Goal: Information Seeking & Learning: Learn about a topic

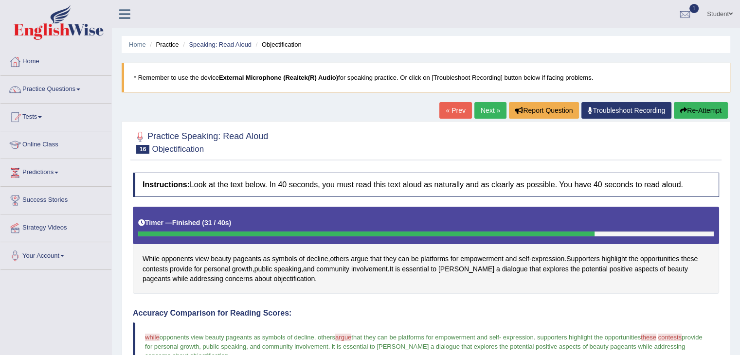
click at [485, 109] on link "Next »" at bounding box center [490, 110] width 32 height 17
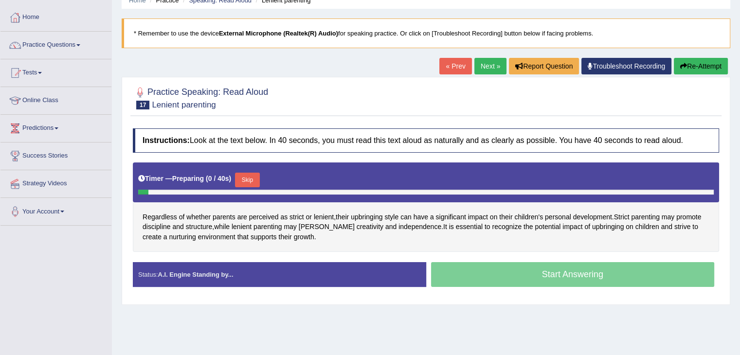
scroll to position [97, 0]
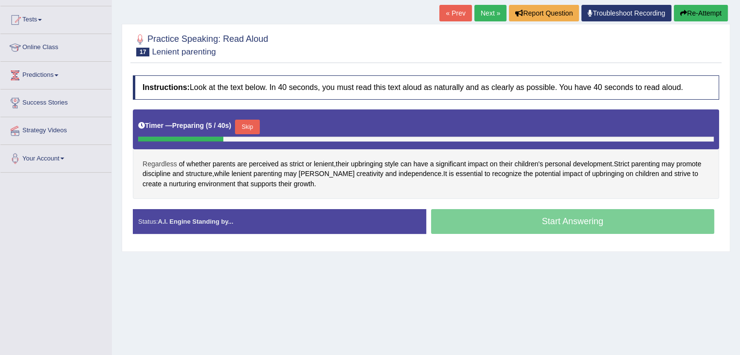
click at [157, 162] on span "Regardless" at bounding box center [159, 164] width 35 height 10
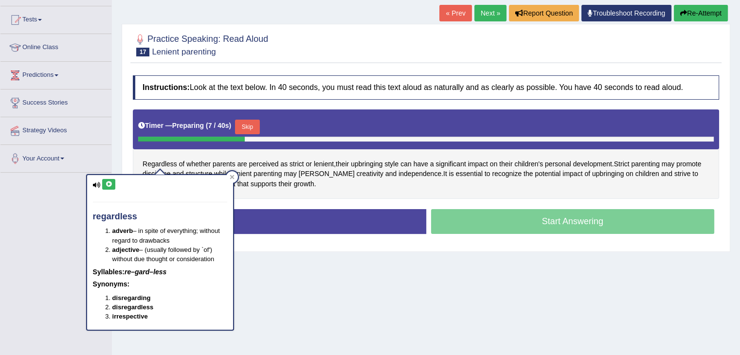
click at [109, 180] on button at bounding box center [108, 184] width 13 height 11
click at [232, 179] on icon at bounding box center [231, 177] width 5 height 5
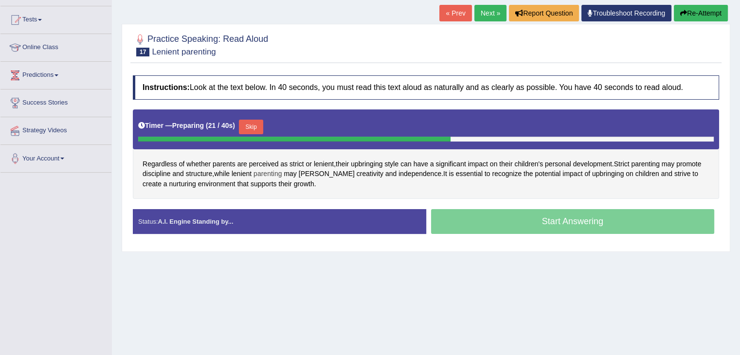
click at [276, 170] on span "parenting" at bounding box center [267, 174] width 28 height 10
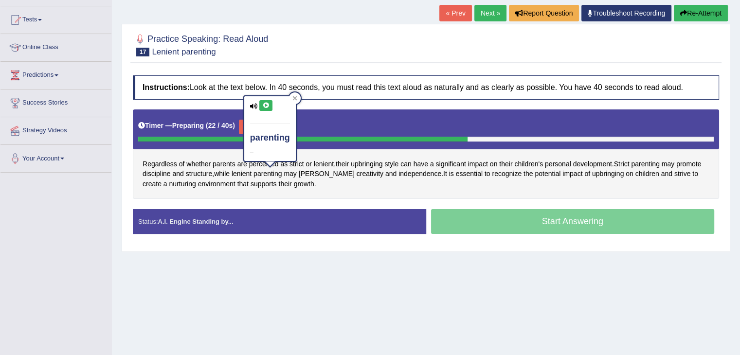
click at [264, 101] on button at bounding box center [265, 105] width 13 height 11
click at [264, 104] on icon at bounding box center [265, 106] width 7 height 6
click at [267, 105] on icon at bounding box center [265, 106] width 7 height 6
click at [293, 100] on icon at bounding box center [294, 98] width 4 height 4
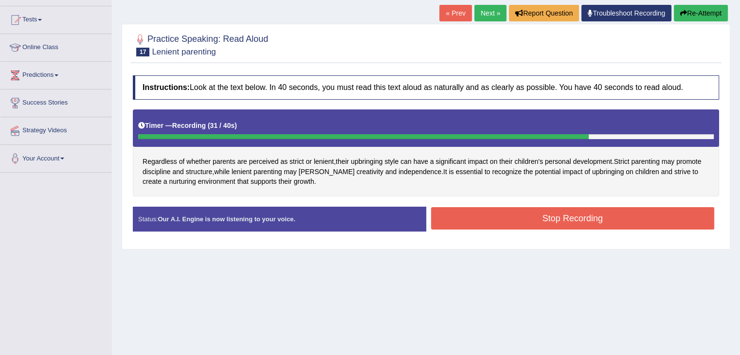
click at [603, 215] on button "Stop Recording" at bounding box center [572, 218] width 283 height 22
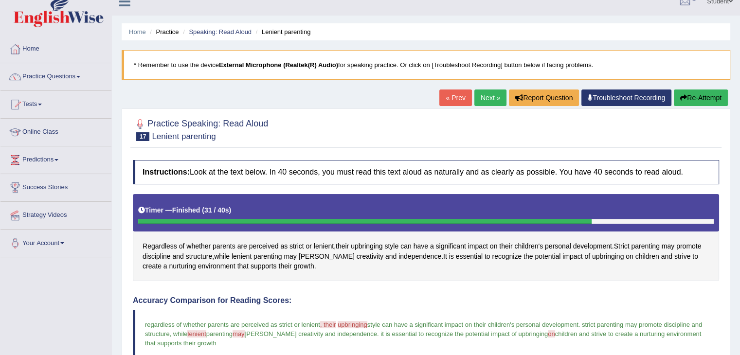
scroll to position [0, 0]
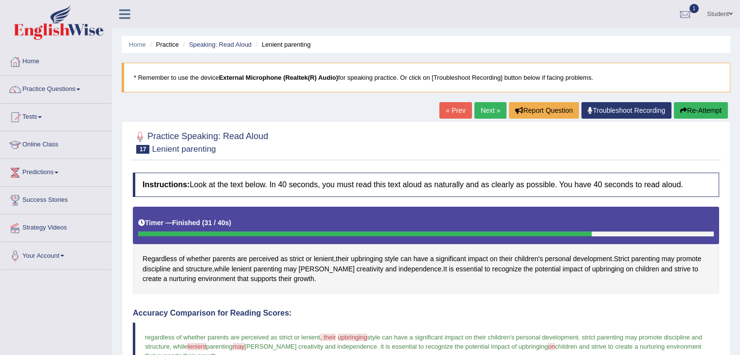
click at [483, 106] on link "Next »" at bounding box center [490, 110] width 32 height 17
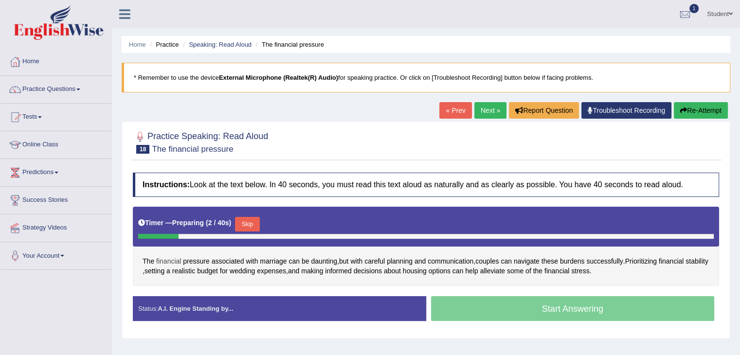
click at [168, 262] on span "financial" at bounding box center [168, 261] width 25 height 10
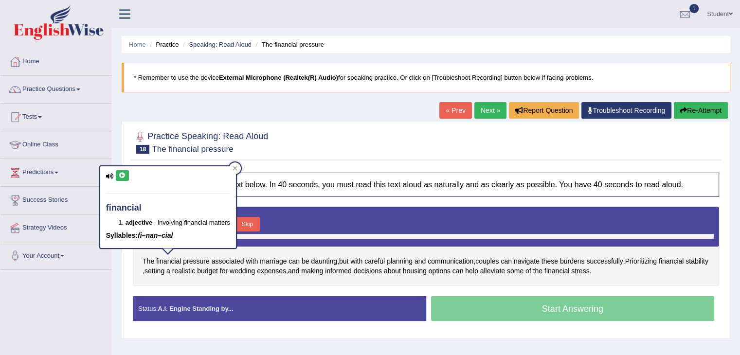
click at [123, 174] on icon at bounding box center [122, 176] width 7 height 6
click at [121, 175] on icon at bounding box center [122, 176] width 7 height 6
click at [235, 170] on icon at bounding box center [235, 168] width 4 height 4
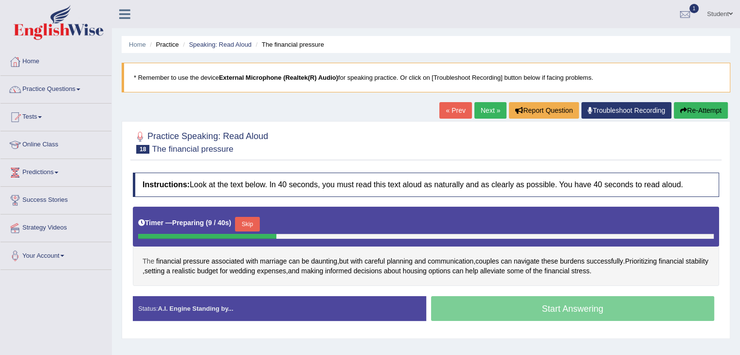
click at [143, 257] on span "The" at bounding box center [148, 261] width 12 height 10
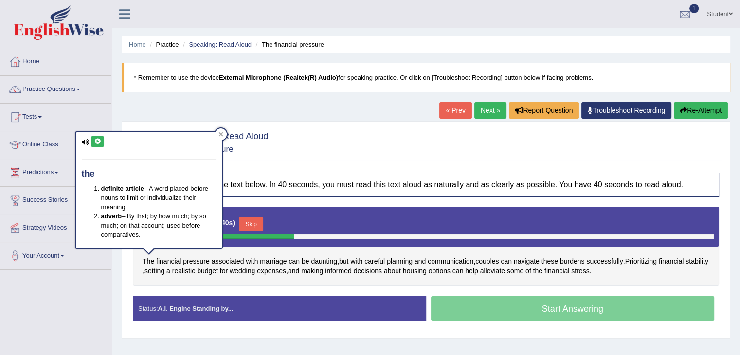
click at [96, 140] on icon at bounding box center [97, 142] width 7 height 6
click at [220, 133] on icon at bounding box center [220, 134] width 4 height 4
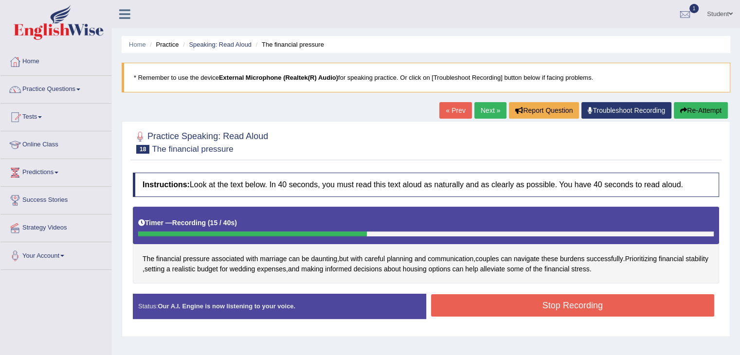
click at [707, 109] on button "Re-Attempt" at bounding box center [700, 110] width 54 height 17
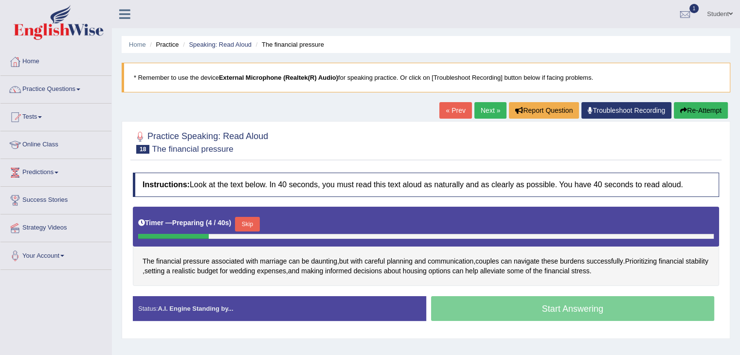
click at [255, 220] on button "Skip" at bounding box center [247, 224] width 24 height 15
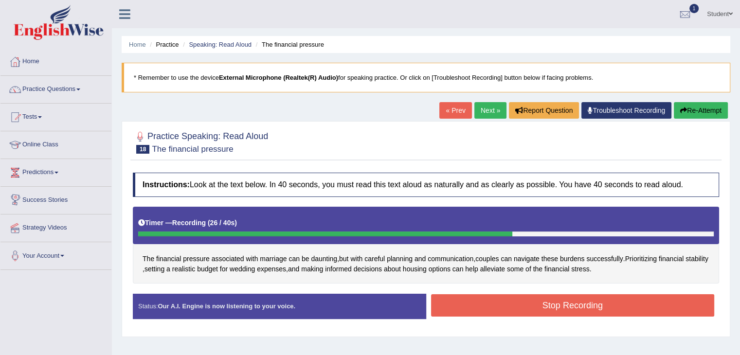
click at [531, 299] on button "Stop Recording" at bounding box center [572, 305] width 283 height 22
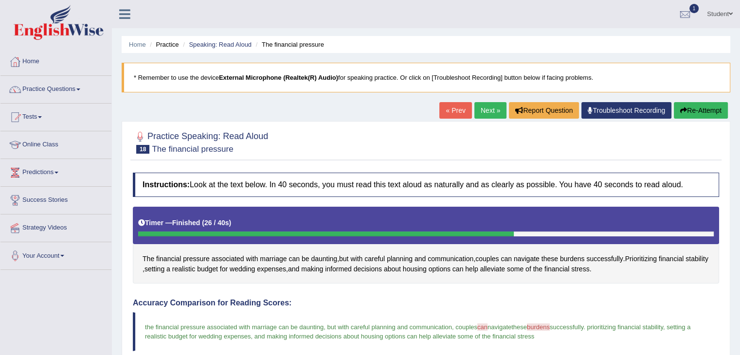
click at [488, 109] on link "Next »" at bounding box center [490, 110] width 32 height 17
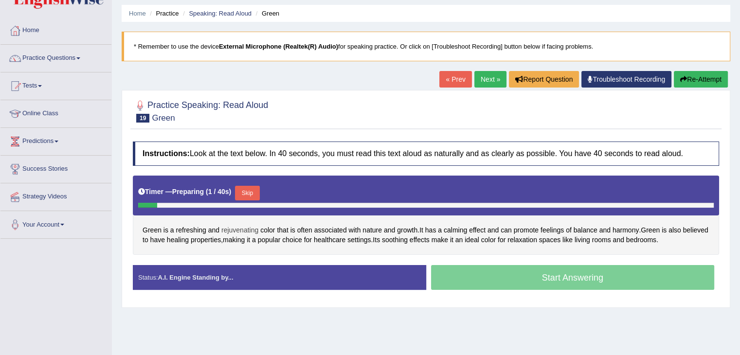
scroll to position [49, 0]
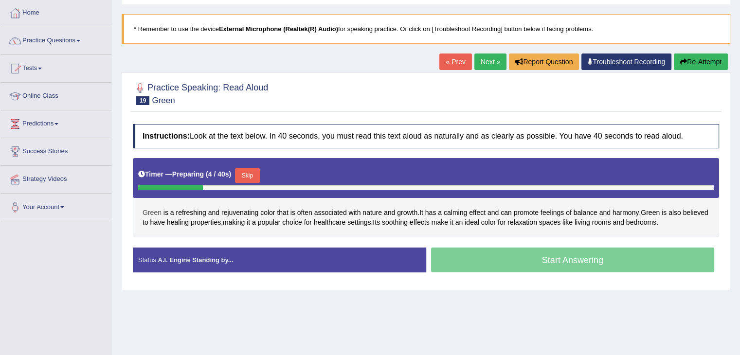
click at [152, 211] on span "Green" at bounding box center [151, 213] width 19 height 10
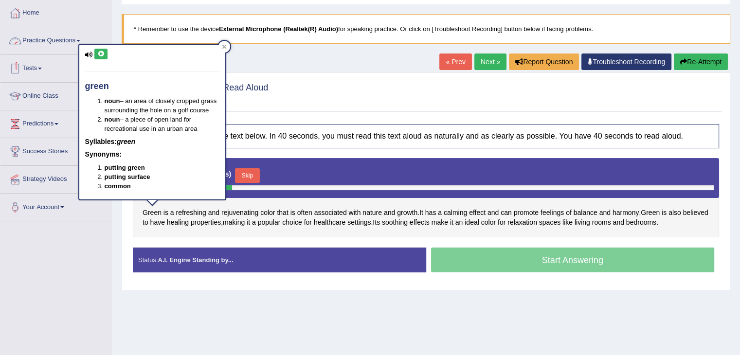
click at [99, 51] on icon at bounding box center [100, 54] width 7 height 6
click at [222, 47] on icon at bounding box center [224, 47] width 4 height 4
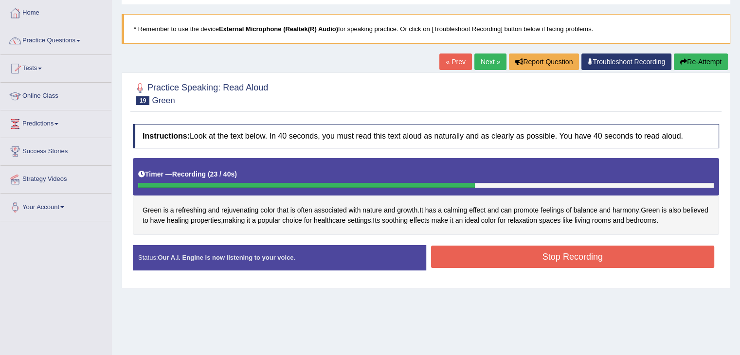
click at [696, 67] on button "Re-Attempt" at bounding box center [700, 61] width 54 height 17
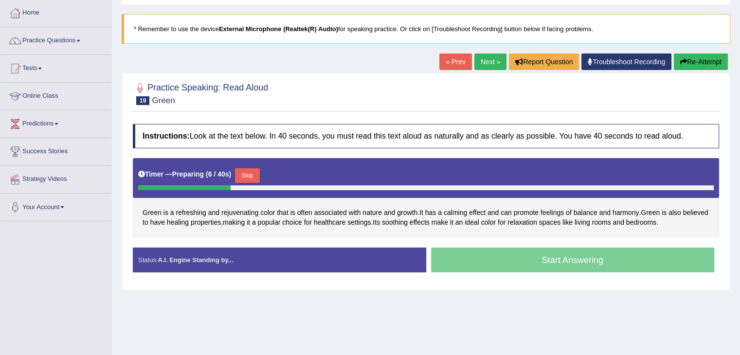
click at [253, 171] on button "Skip" at bounding box center [247, 175] width 24 height 15
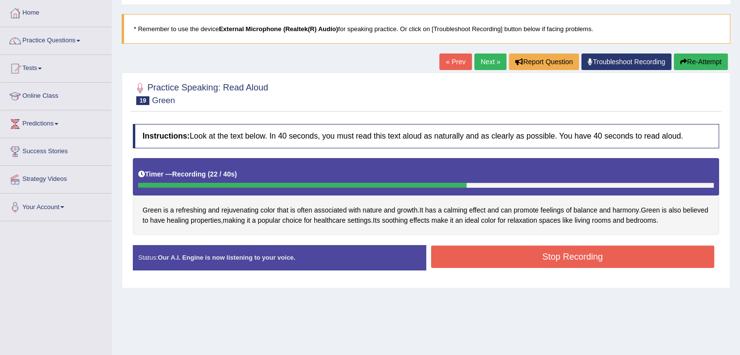
click at [591, 258] on button "Stop Recording" at bounding box center [572, 257] width 283 height 22
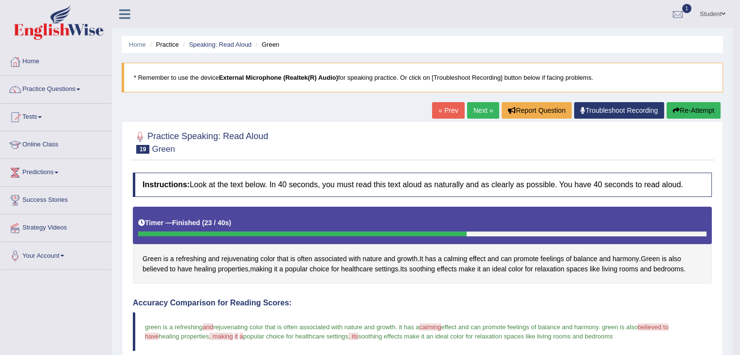
drag, startPoint x: 475, startPoint y: 108, endPoint x: 395, endPoint y: 151, distance: 90.5
click at [474, 108] on link "Next »" at bounding box center [483, 110] width 32 height 17
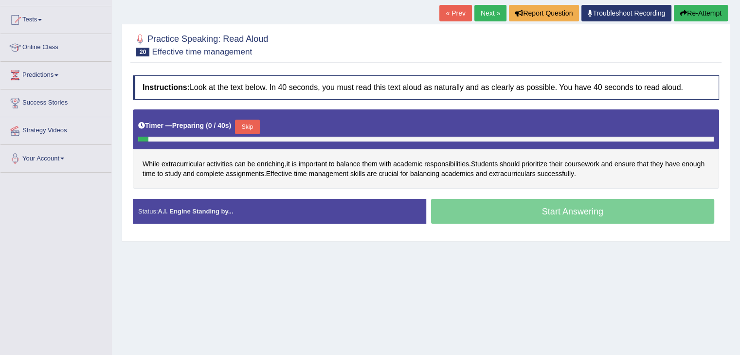
scroll to position [97, 0]
click at [187, 159] on span "extracurricular" at bounding box center [182, 164] width 43 height 10
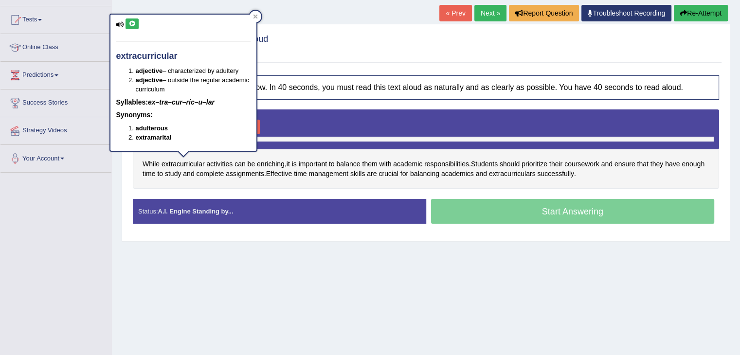
click at [131, 19] on button at bounding box center [131, 23] width 13 height 11
click at [258, 15] on div at bounding box center [255, 17] width 12 height 12
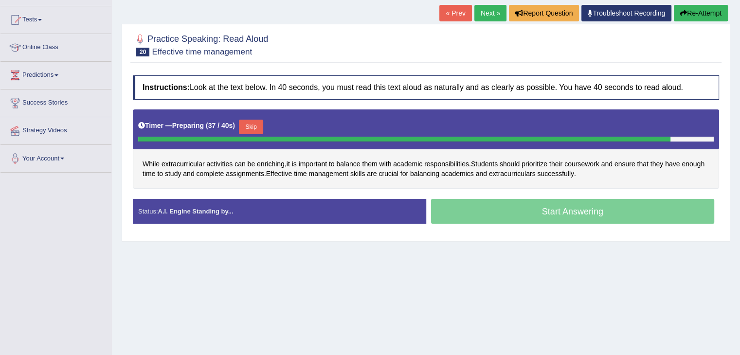
click at [249, 123] on button "Skip" at bounding box center [251, 127] width 24 height 15
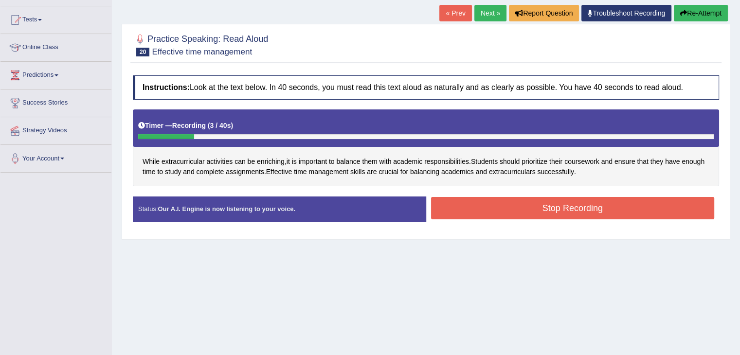
click at [703, 17] on button "Re-Attempt" at bounding box center [700, 13] width 54 height 17
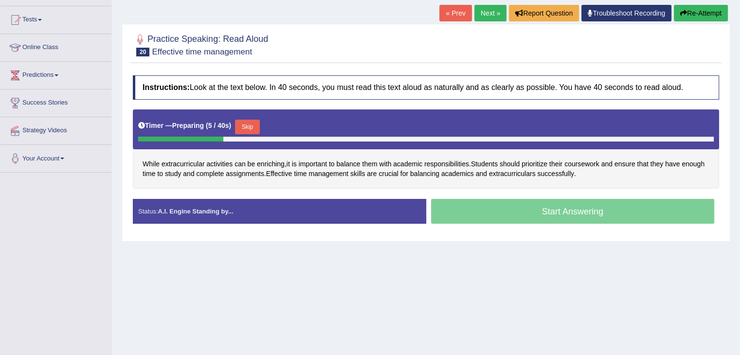
click at [253, 122] on button "Skip" at bounding box center [247, 127] width 24 height 15
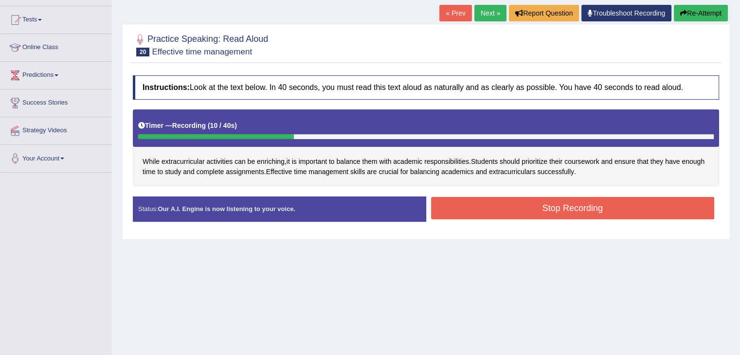
click at [692, 8] on button "Re-Attempt" at bounding box center [700, 13] width 54 height 17
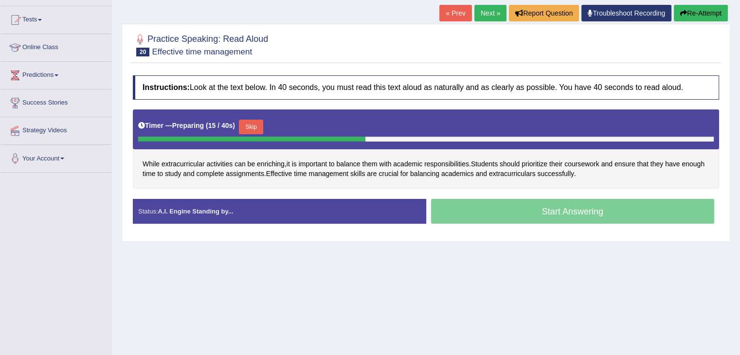
click at [256, 128] on button "Skip" at bounding box center [251, 127] width 24 height 15
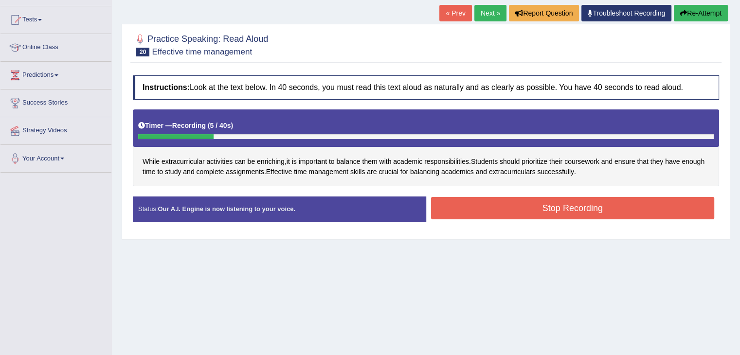
click at [713, 10] on button "Re-Attempt" at bounding box center [700, 13] width 54 height 17
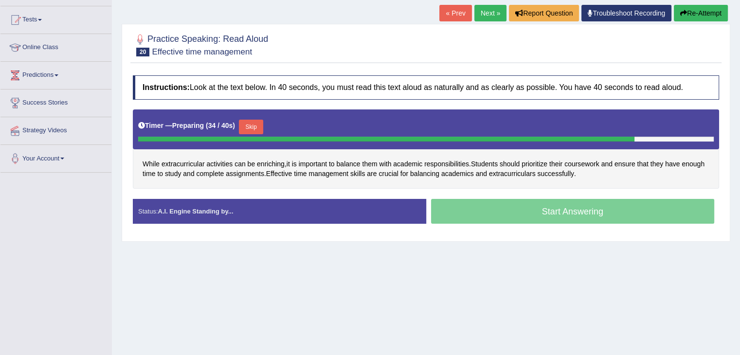
click at [251, 124] on button "Skip" at bounding box center [251, 127] width 24 height 15
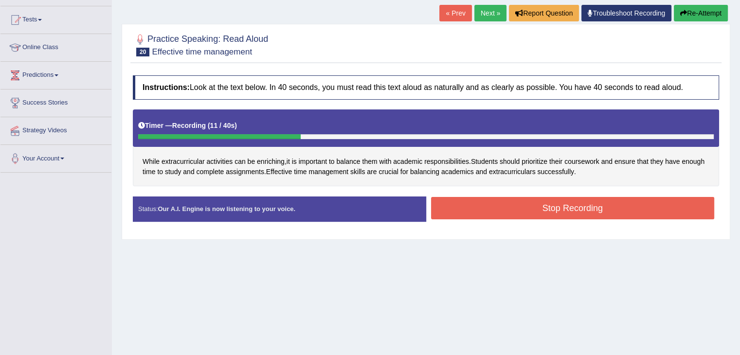
click at [693, 20] on button "Re-Attempt" at bounding box center [700, 13] width 54 height 17
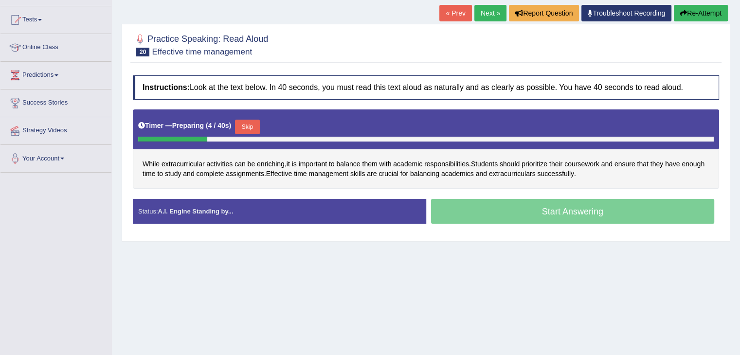
click at [254, 126] on button "Skip" at bounding box center [247, 127] width 24 height 15
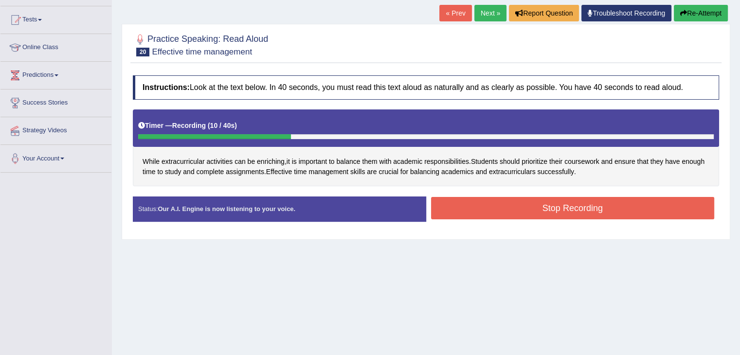
click at [704, 6] on button "Re-Attempt" at bounding box center [700, 13] width 54 height 17
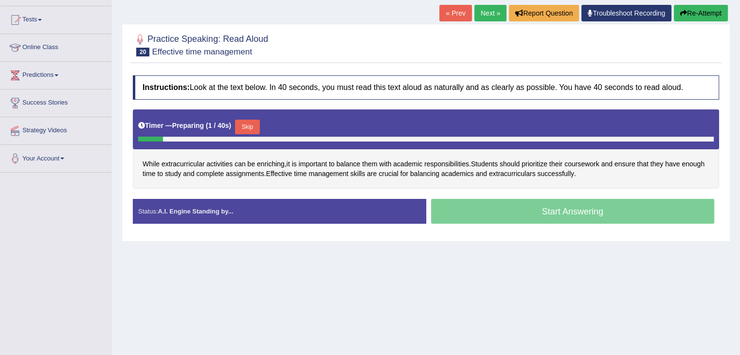
click at [254, 123] on button "Skip" at bounding box center [247, 127] width 24 height 15
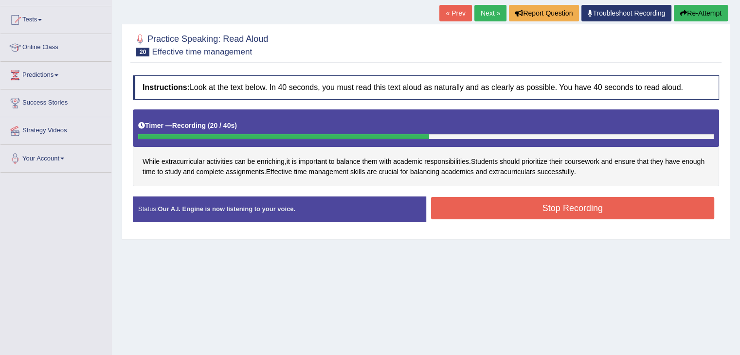
click at [552, 201] on button "Stop Recording" at bounding box center [572, 208] width 283 height 22
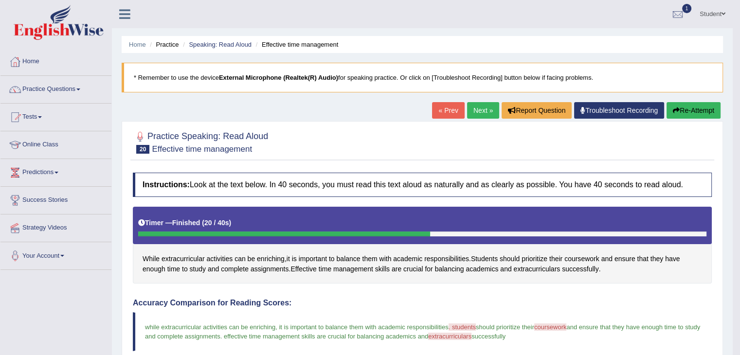
click at [475, 106] on link "Next »" at bounding box center [483, 110] width 32 height 17
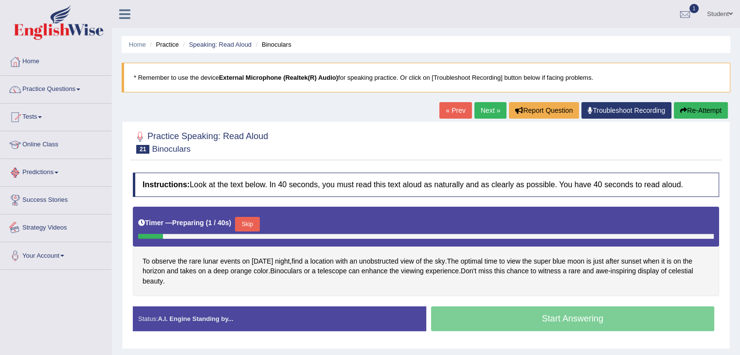
scroll to position [97, 0]
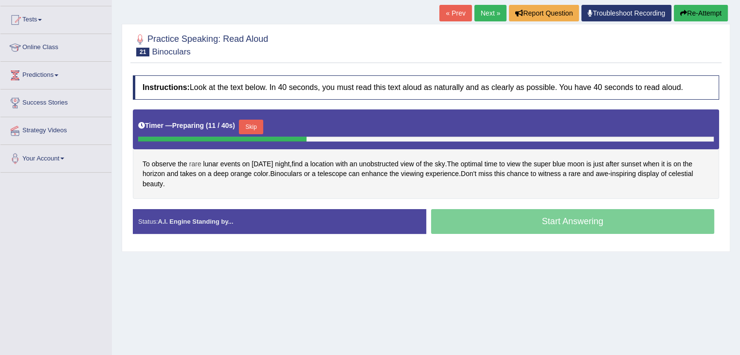
click at [198, 160] on span "rare" at bounding box center [195, 164] width 12 height 10
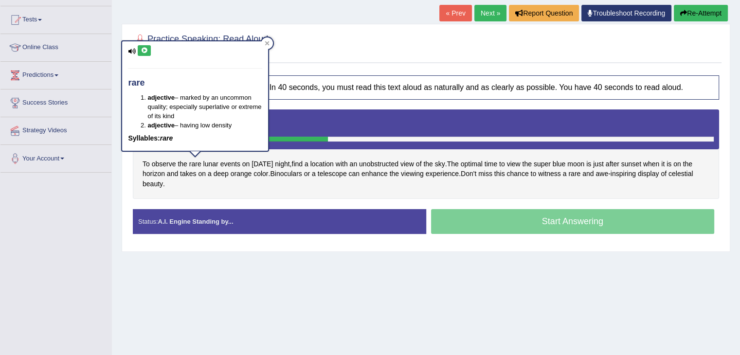
click at [144, 53] on button at bounding box center [144, 50] width 13 height 11
click at [268, 41] on icon at bounding box center [266, 43] width 5 height 5
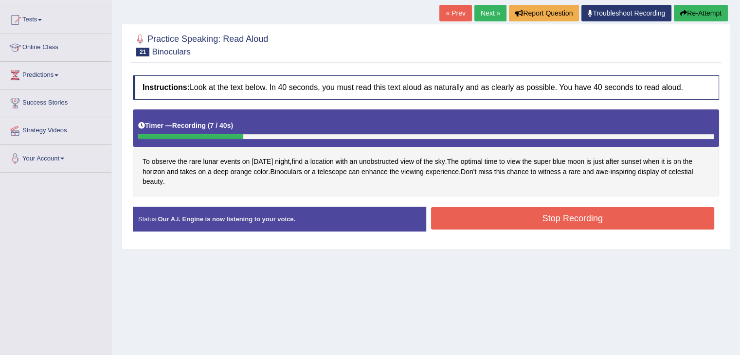
scroll to position [0, 0]
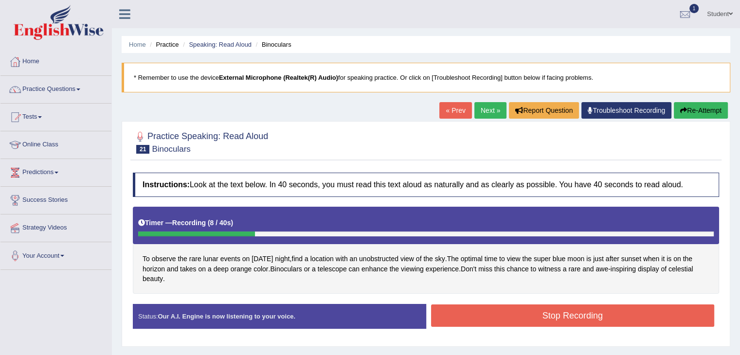
click at [699, 111] on button "Re-Attempt" at bounding box center [700, 110] width 54 height 17
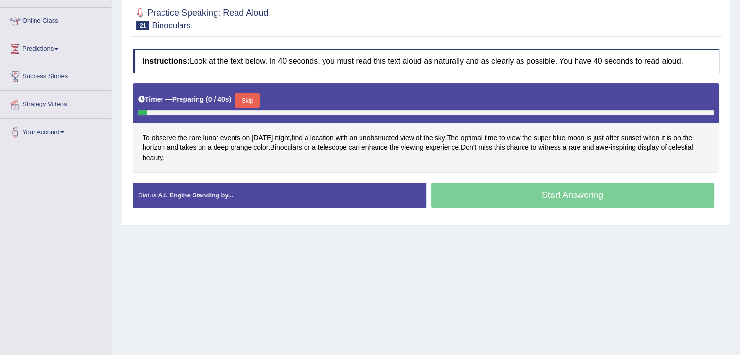
scroll to position [146, 0]
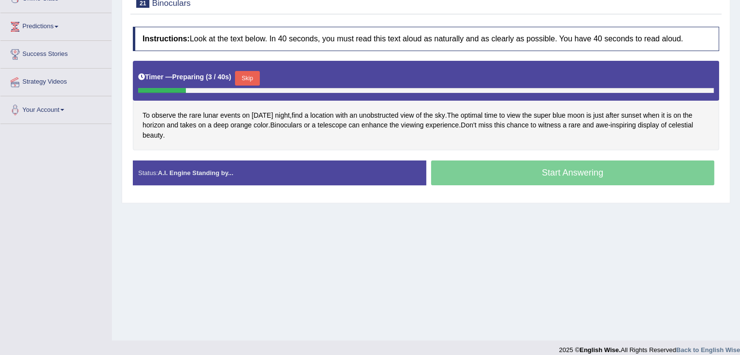
click at [252, 76] on button "Skip" at bounding box center [247, 78] width 24 height 15
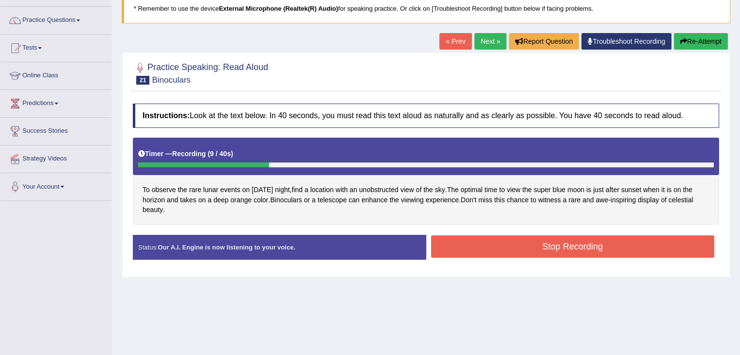
scroll to position [0, 0]
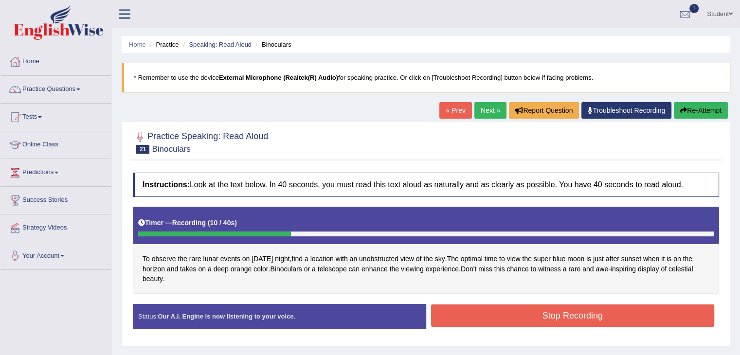
click at [685, 108] on button "Re-Attempt" at bounding box center [700, 110] width 54 height 17
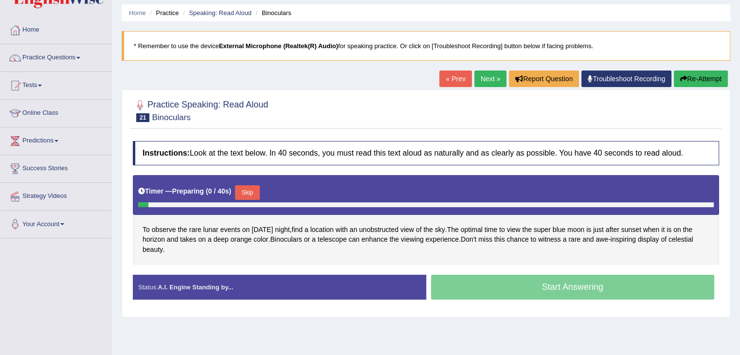
scroll to position [49, 0]
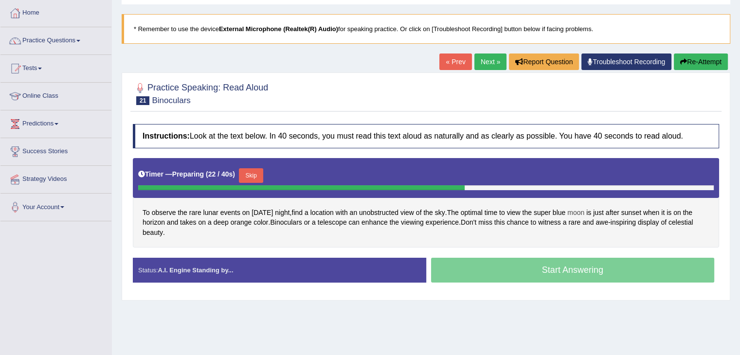
click at [584, 215] on span "moon" at bounding box center [575, 213] width 17 height 10
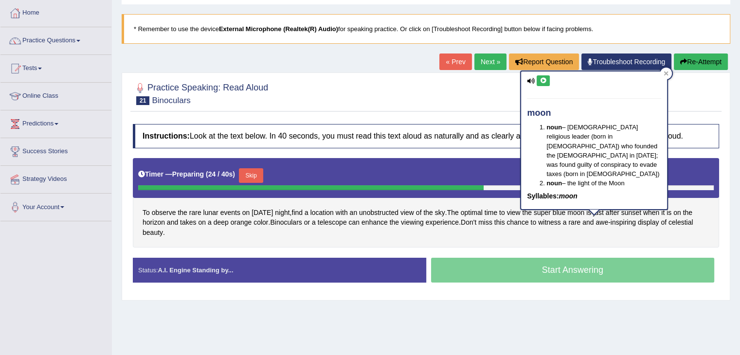
click at [546, 80] on button at bounding box center [542, 80] width 13 height 11
click at [543, 80] on icon at bounding box center [542, 81] width 7 height 6
click at [664, 75] on icon at bounding box center [665, 73] width 5 height 5
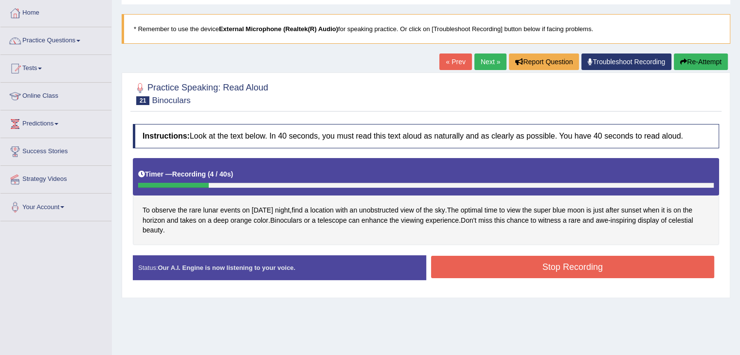
click at [690, 61] on button "Re-Attempt" at bounding box center [700, 61] width 54 height 17
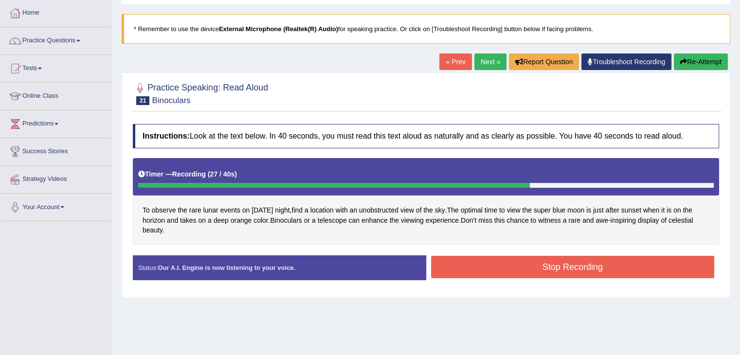
click at [634, 267] on button "Stop Recording" at bounding box center [572, 267] width 283 height 22
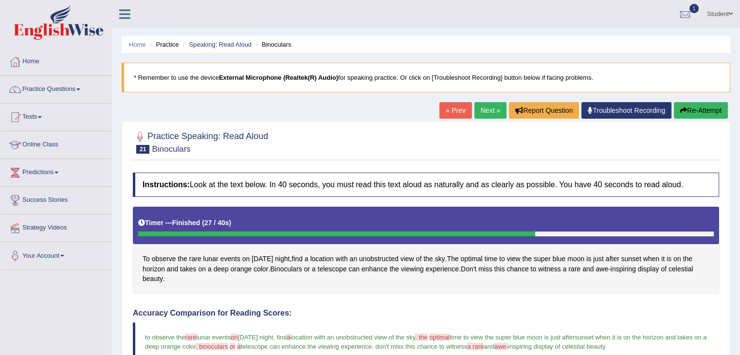
click at [478, 108] on link "Next »" at bounding box center [490, 110] width 32 height 17
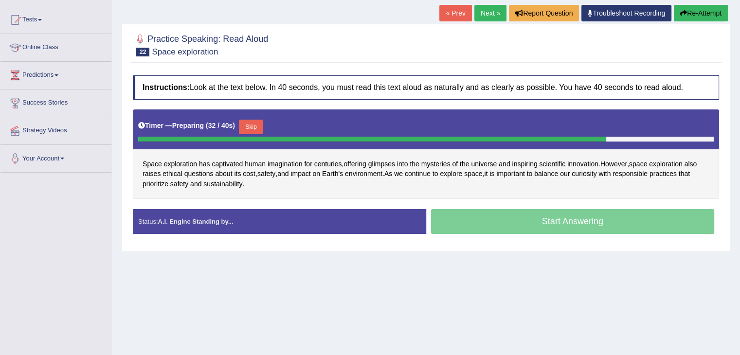
click at [249, 128] on button "Skip" at bounding box center [251, 127] width 24 height 15
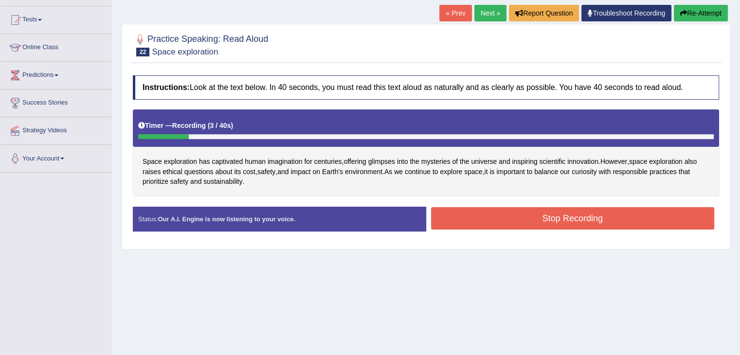
click at [706, 5] on button "Re-Attempt" at bounding box center [700, 13] width 54 height 17
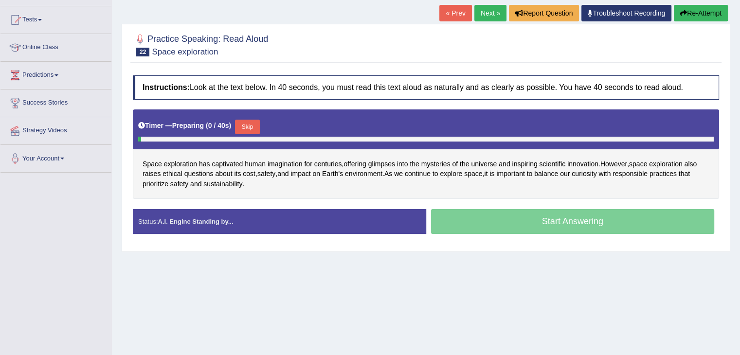
scroll to position [97, 0]
click at [247, 126] on button "Skip" at bounding box center [247, 127] width 24 height 15
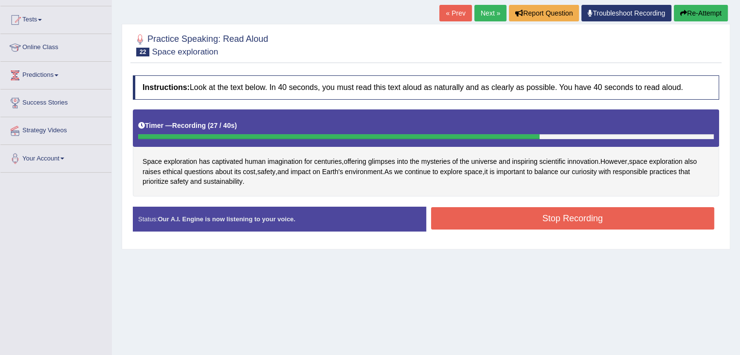
click at [556, 216] on button "Stop Recording" at bounding box center [572, 218] width 283 height 22
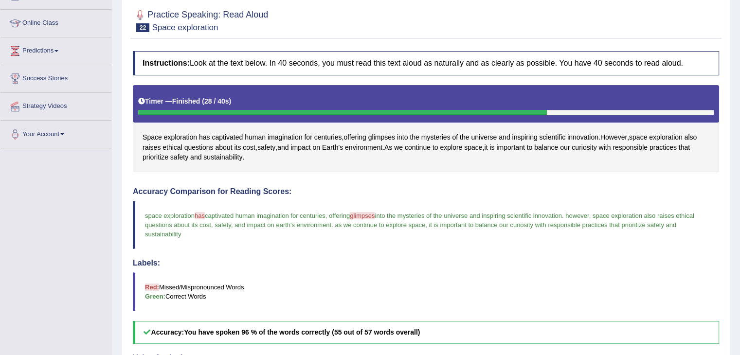
scroll to position [35, 0]
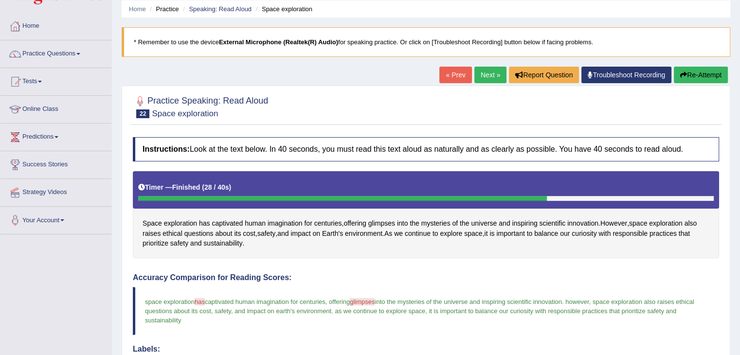
click at [487, 70] on link "Next »" at bounding box center [490, 75] width 32 height 17
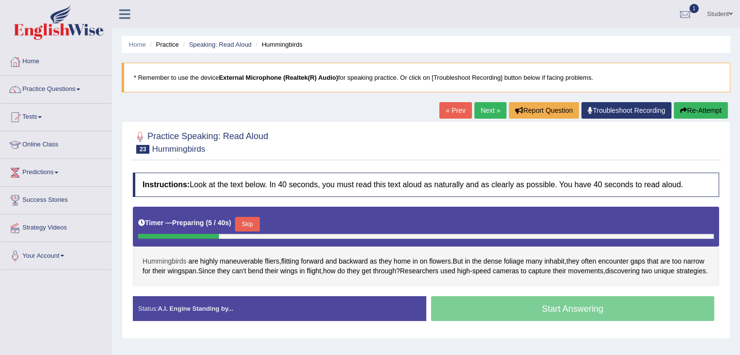
click at [159, 261] on span "Hummingbirds" at bounding box center [164, 261] width 44 height 10
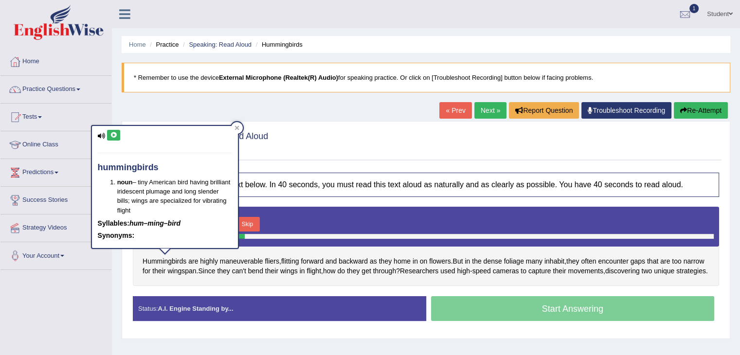
click at [113, 135] on icon at bounding box center [113, 135] width 7 height 6
click at [234, 128] on icon at bounding box center [236, 127] width 5 height 5
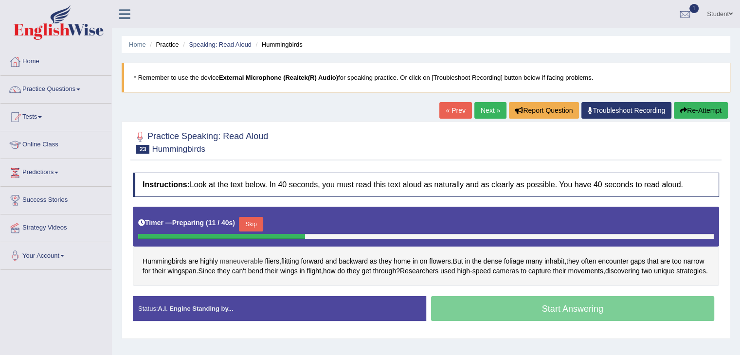
click at [247, 260] on span "maneuverable" at bounding box center [241, 261] width 43 height 10
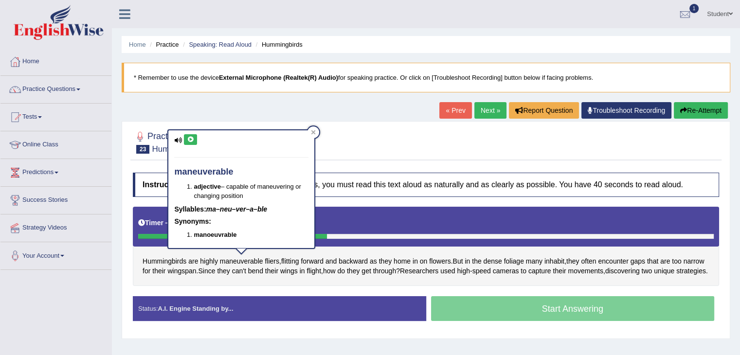
click at [191, 139] on icon at bounding box center [190, 140] width 7 height 6
click at [311, 131] on icon at bounding box center [313, 132] width 5 height 5
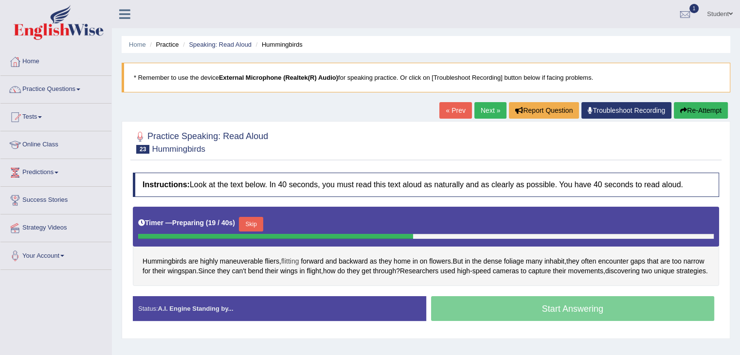
click at [298, 260] on span "flitting" at bounding box center [290, 261] width 18 height 10
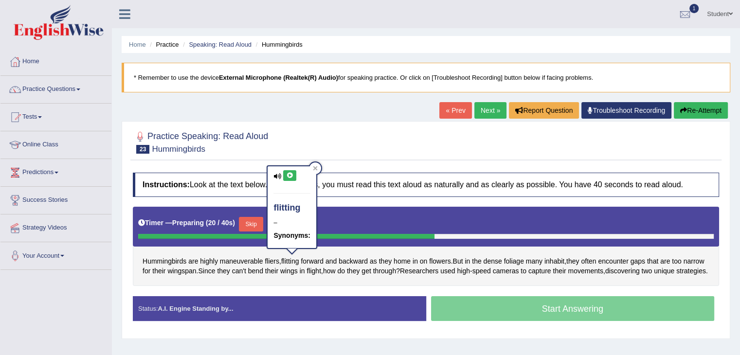
click at [288, 173] on icon at bounding box center [289, 176] width 7 height 6
click at [314, 169] on icon at bounding box center [315, 168] width 4 height 4
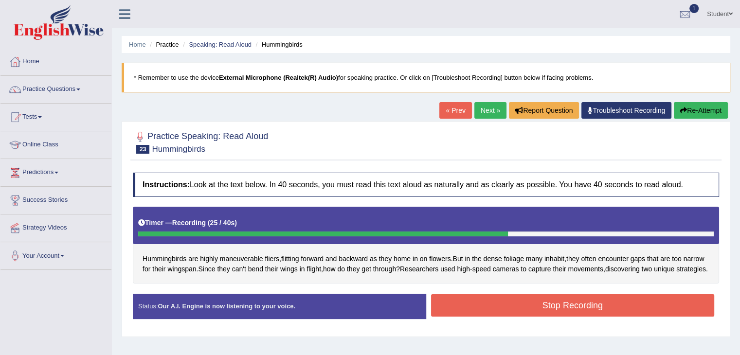
click at [589, 317] on button "Stop Recording" at bounding box center [572, 305] width 283 height 22
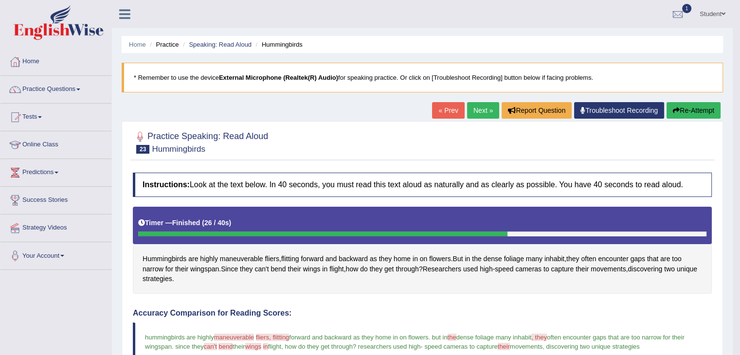
click at [479, 107] on link "Next »" at bounding box center [483, 110] width 32 height 17
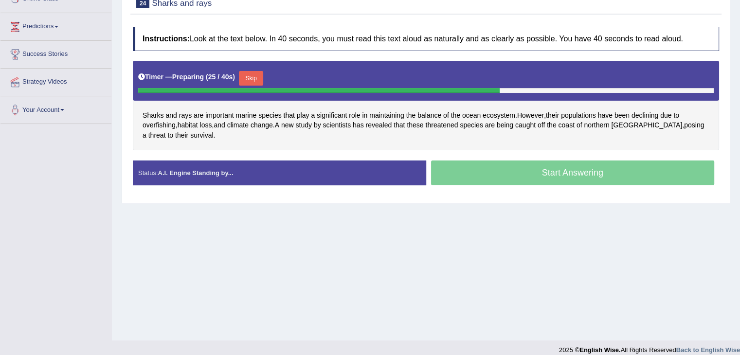
click at [632, 121] on span "[GEOGRAPHIC_DATA]" at bounding box center [646, 125] width 71 height 10
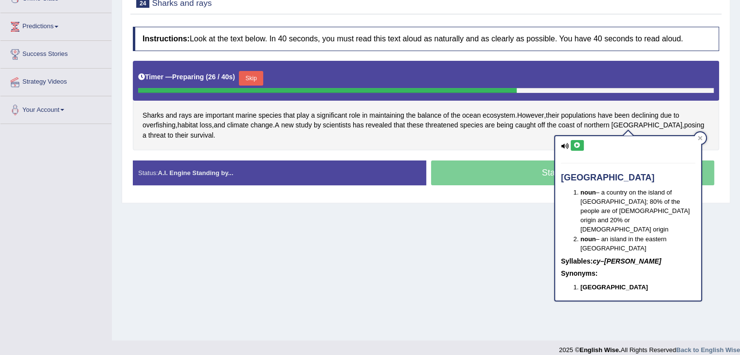
click at [574, 148] on button at bounding box center [576, 145] width 13 height 11
click at [701, 136] on icon at bounding box center [699, 138] width 5 height 5
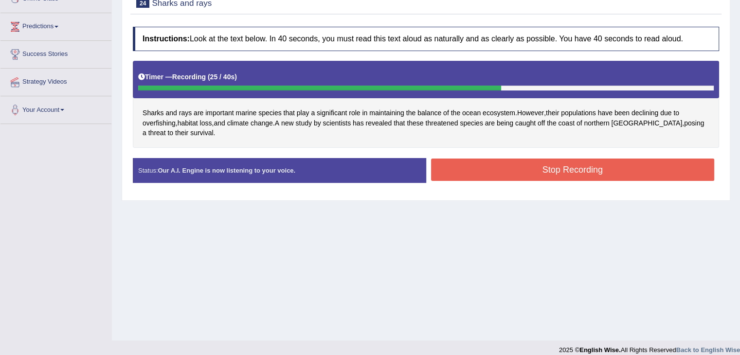
click at [611, 169] on button "Stop Recording" at bounding box center [572, 169] width 283 height 22
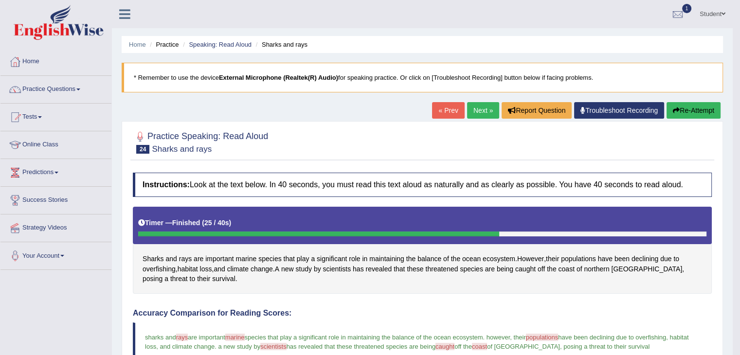
click at [475, 112] on link "Next »" at bounding box center [483, 110] width 32 height 17
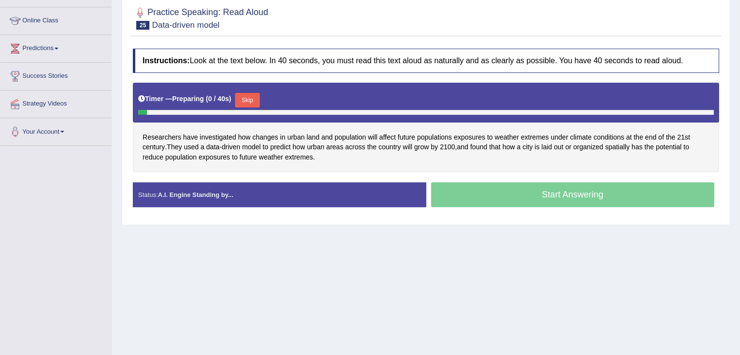
scroll to position [107, 0]
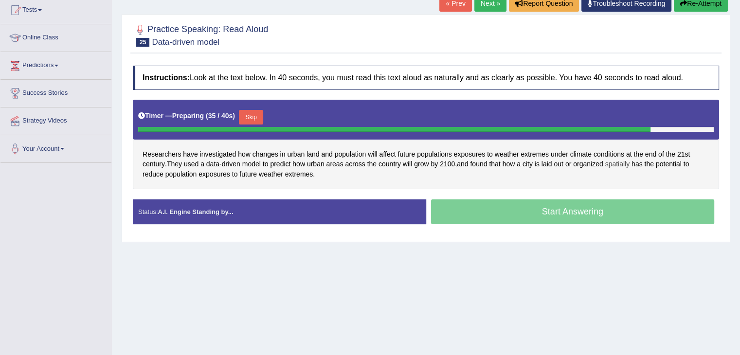
click at [621, 164] on span "spatially" at bounding box center [616, 164] width 25 height 10
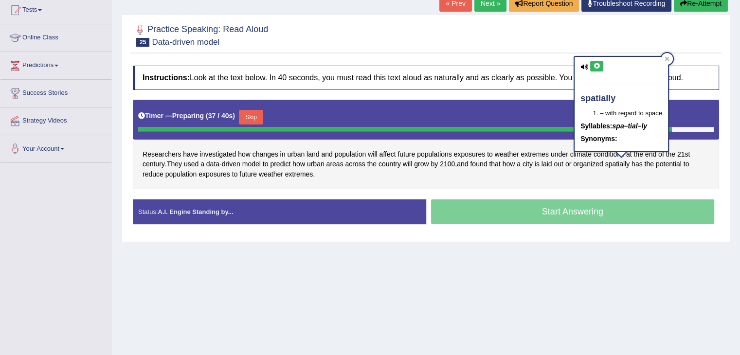
click at [594, 65] on icon at bounding box center [596, 66] width 7 height 6
click at [667, 57] on icon at bounding box center [666, 58] width 5 height 5
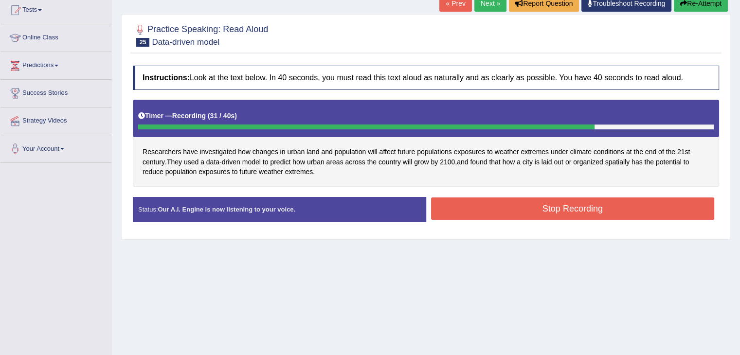
click at [627, 206] on button "Stop Recording" at bounding box center [572, 208] width 283 height 22
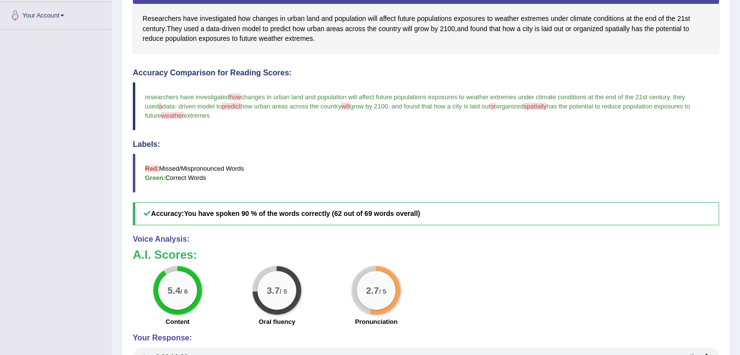
scroll to position [230, 0]
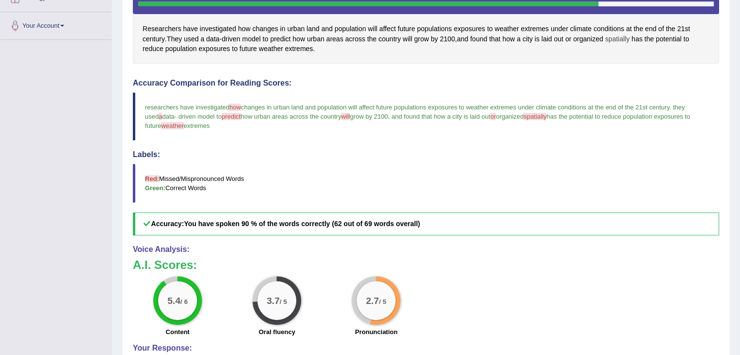
click at [622, 35] on span "spatially" at bounding box center [616, 39] width 25 height 10
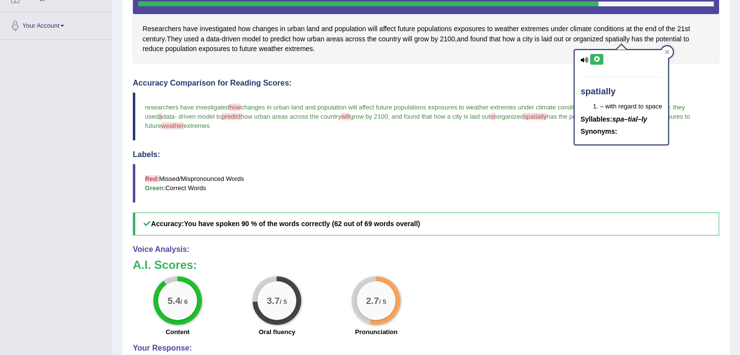
click at [593, 56] on icon at bounding box center [596, 59] width 7 height 6
click at [593, 59] on icon at bounding box center [596, 59] width 7 height 6
click at [208, 128] on blockquote "researchers have investigated how the changes in urban land and population will…" at bounding box center [426, 116] width 586 height 48
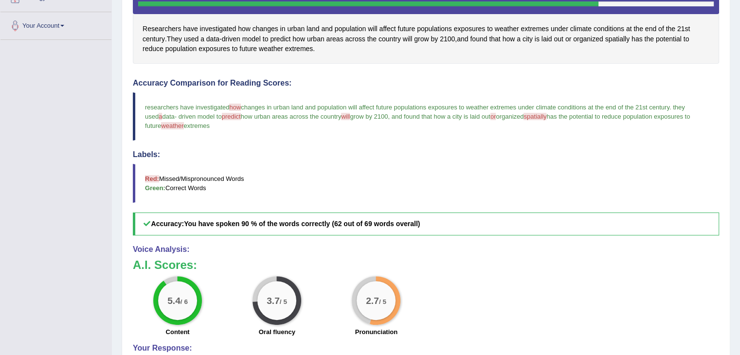
click at [169, 126] on span "weather" at bounding box center [172, 125] width 22 height 7
click at [170, 124] on span "weather" at bounding box center [172, 125] width 22 height 7
click at [274, 47] on span "weather" at bounding box center [271, 49] width 24 height 10
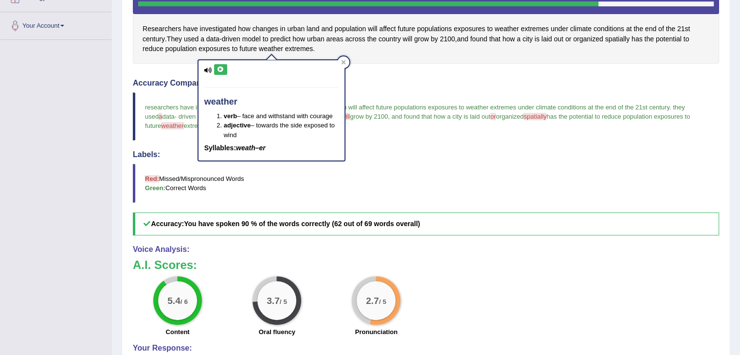
click at [226, 70] on button at bounding box center [220, 69] width 13 height 11
click at [344, 64] on icon at bounding box center [343, 62] width 5 height 5
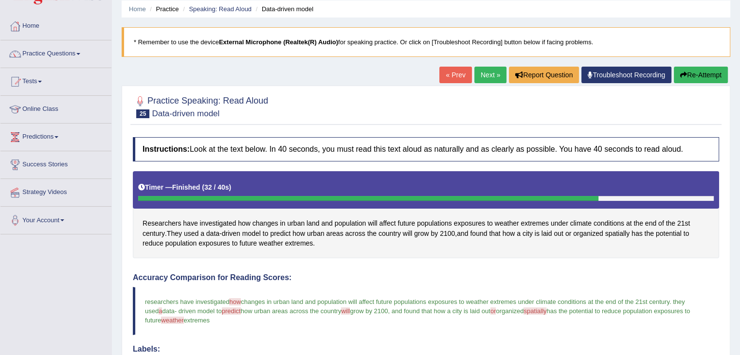
scroll to position [0, 0]
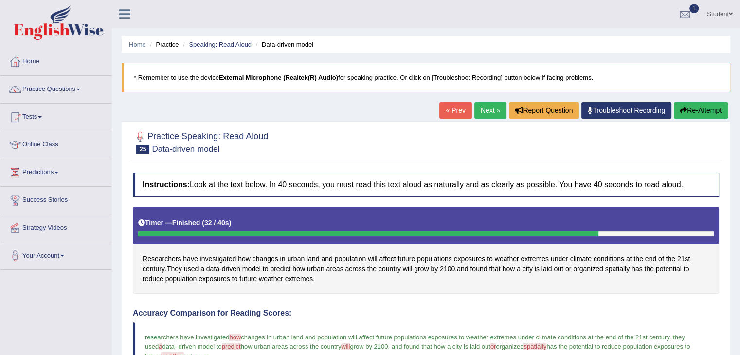
click at [482, 109] on link "Next »" at bounding box center [490, 110] width 32 height 17
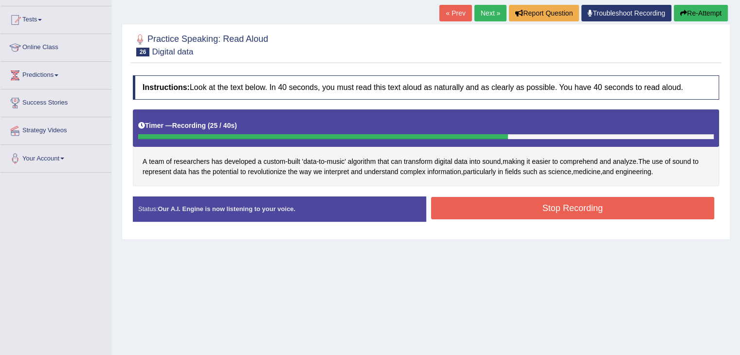
click at [548, 210] on button "Stop Recording" at bounding box center [572, 208] width 283 height 22
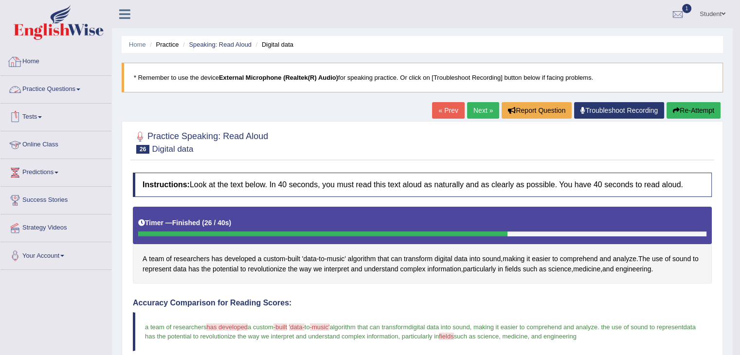
click at [35, 61] on link "Home" at bounding box center [55, 60] width 111 height 24
